Goal: Transaction & Acquisition: Purchase product/service

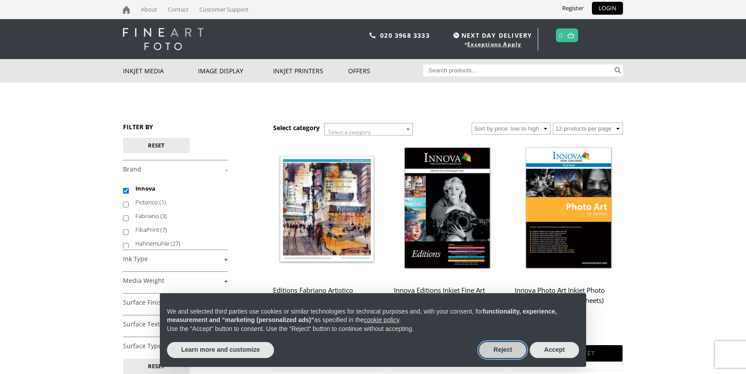
click at [504, 348] on button "Reject" at bounding box center [502, 350] width 47 height 16
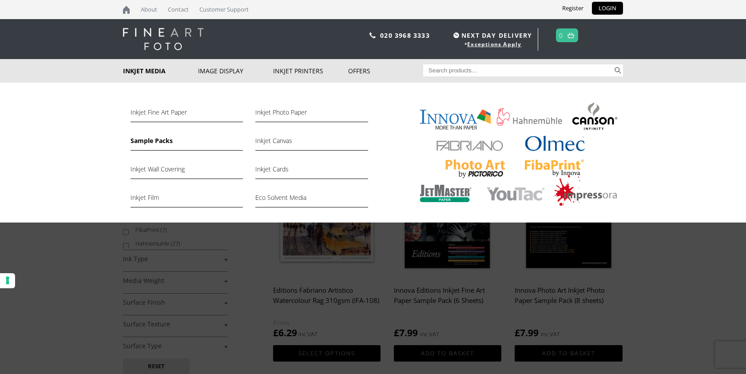
click at [161, 143] on link "Sample Packs" at bounding box center [187, 143] width 112 height 15
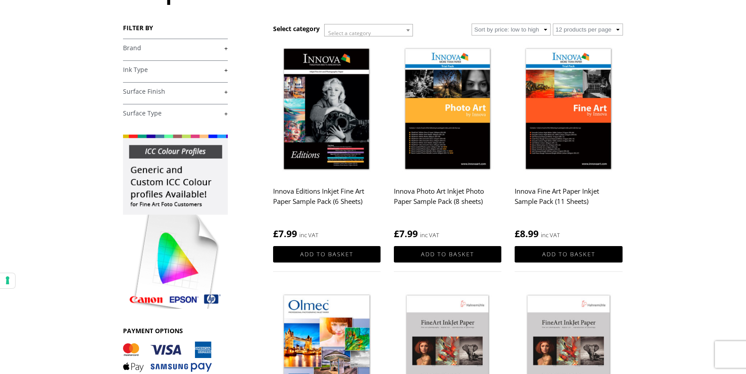
scroll to position [111, 0]
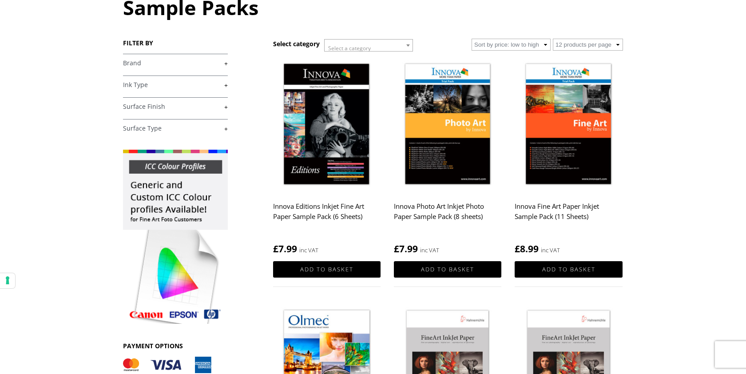
click at [551, 218] on h2 "Innova Fine Art Paper Inkjet Sample Pack (11 Sheets)" at bounding box center [569, 216] width 108 height 36
click at [557, 161] on img at bounding box center [569, 125] width 108 height 135
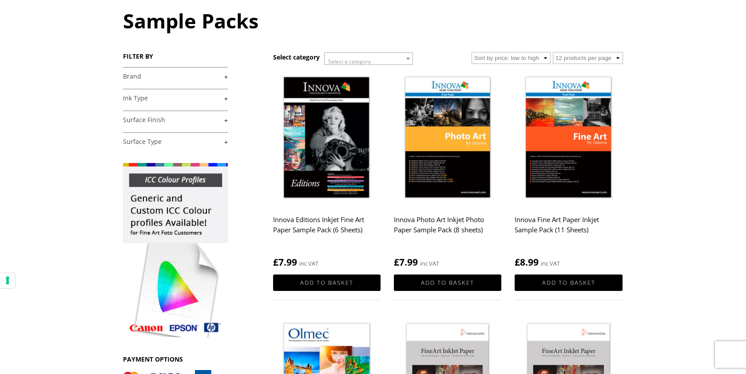
scroll to position [96, 0]
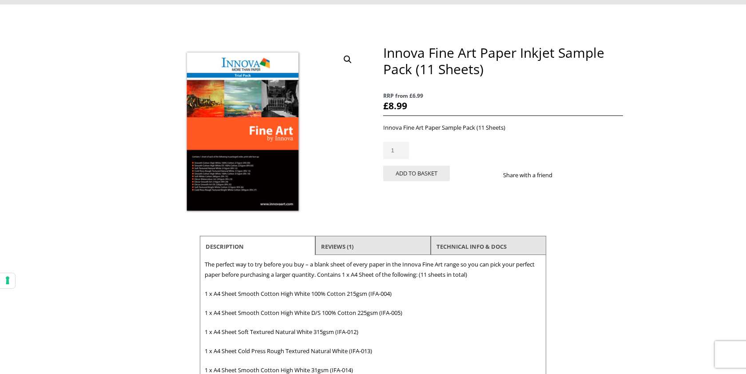
scroll to position [57, 0]
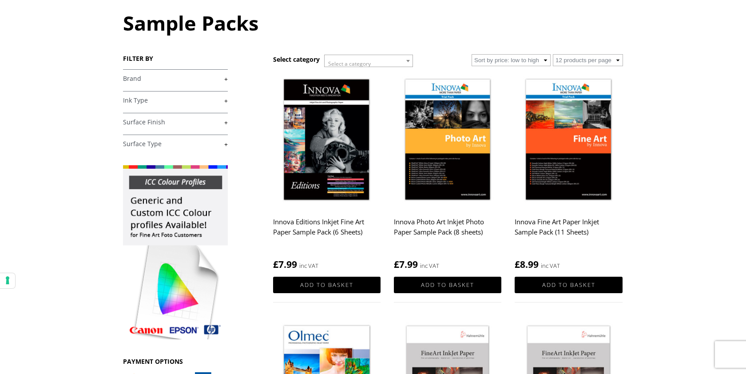
click at [327, 152] on img at bounding box center [327, 140] width 108 height 135
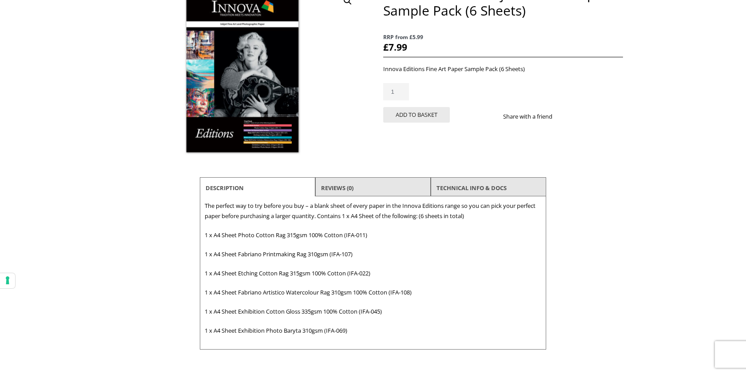
scroll to position [139, 0]
